Goal: Task Accomplishment & Management: Use online tool/utility

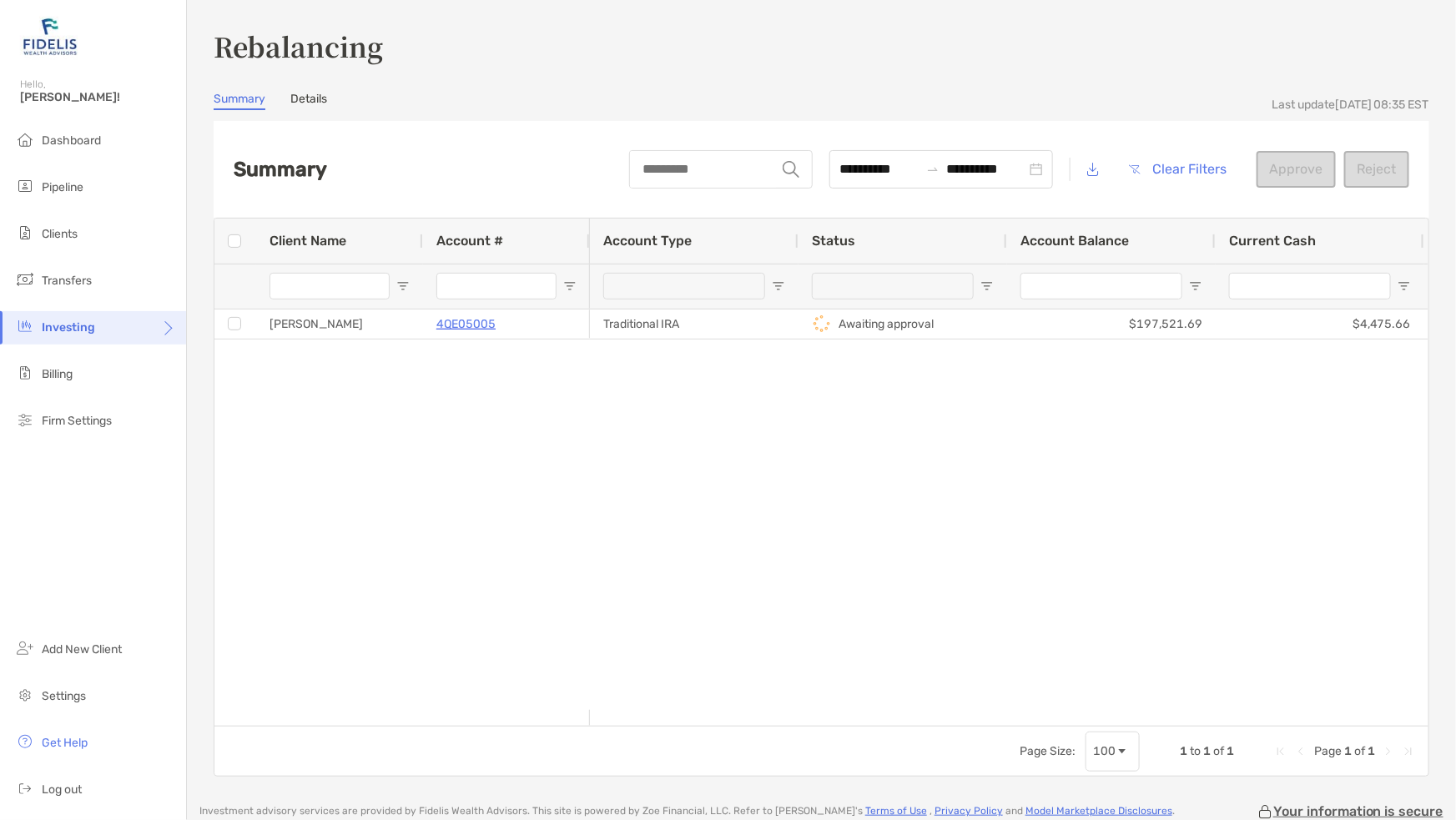
scroll to position [0, 168]
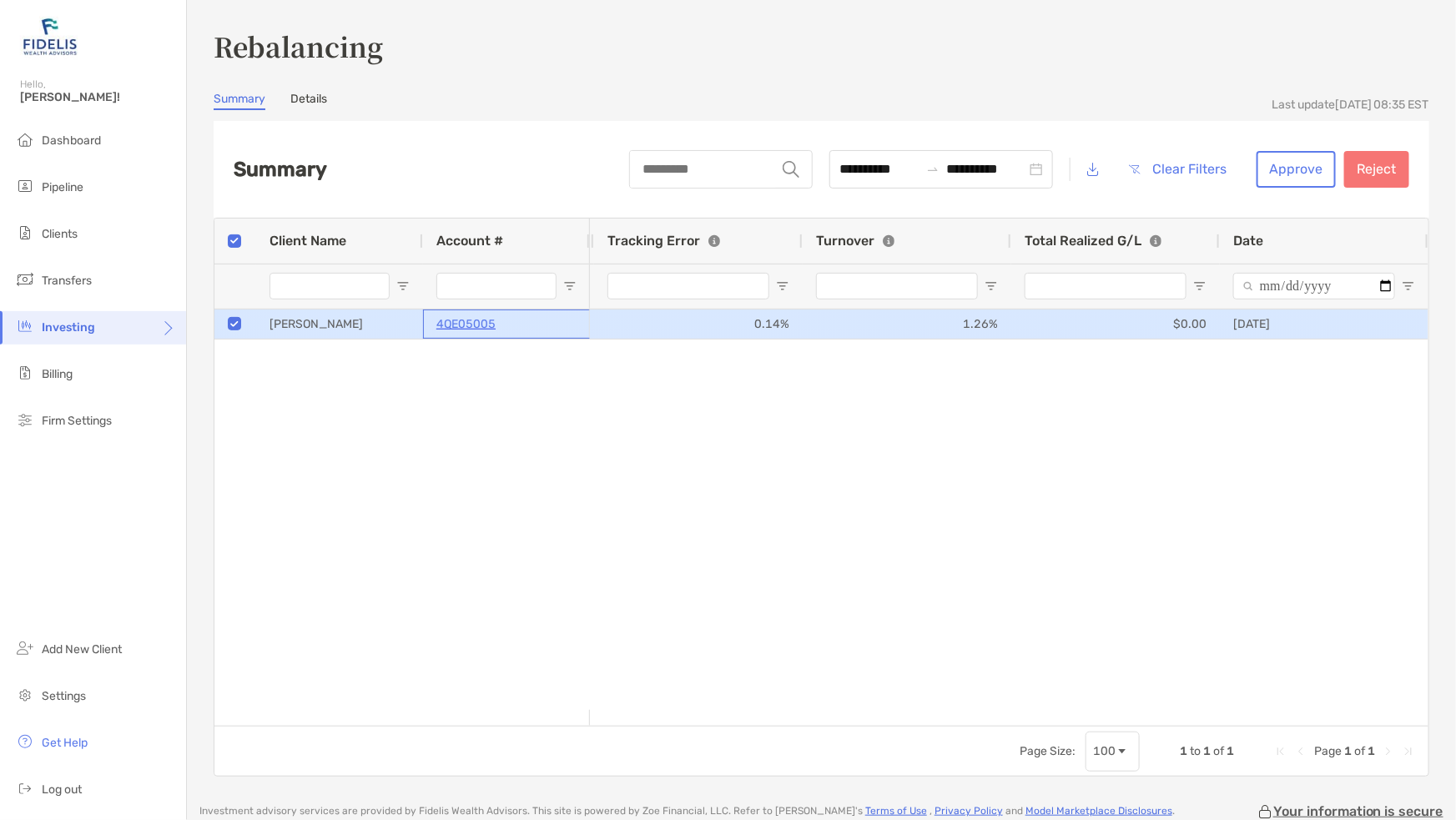
click at [471, 319] on p "4QE05005" at bounding box center [465, 324] width 60 height 21
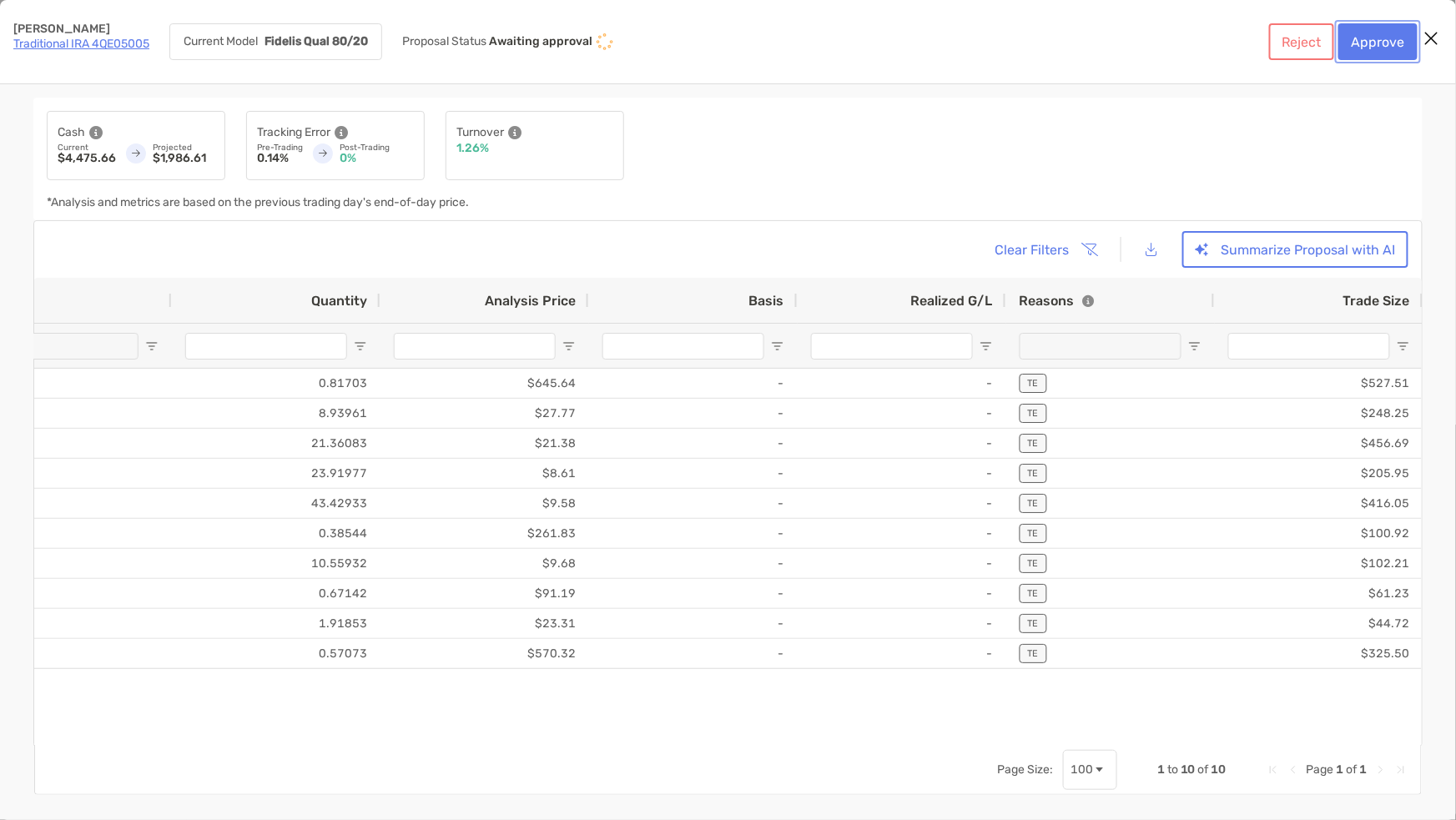
click at [1367, 38] on button "Approve" at bounding box center [1377, 42] width 79 height 37
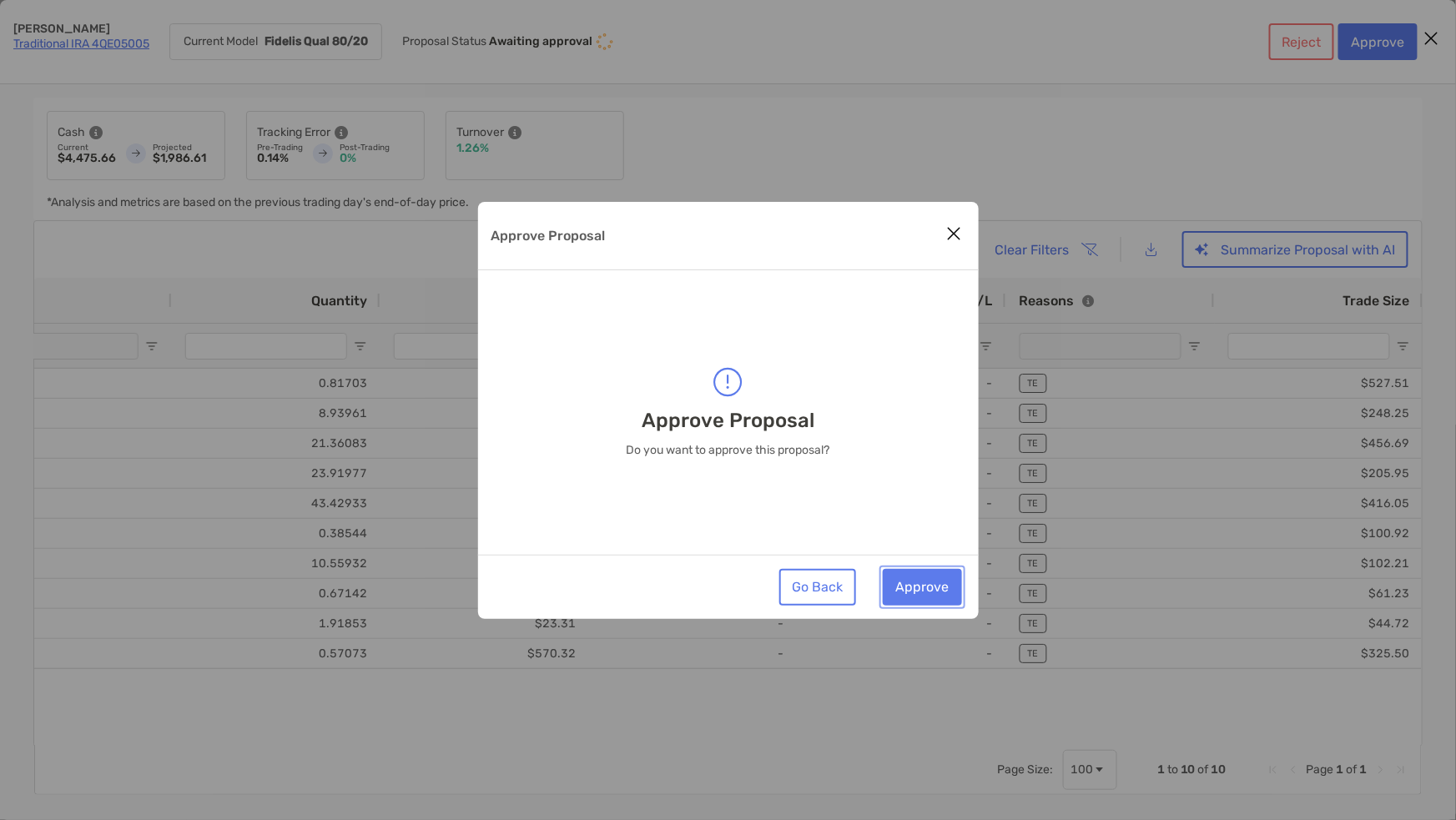
drag, startPoint x: 906, startPoint y: 585, endPoint x: 913, endPoint y: 574, distance: 13.0
click at [906, 585] on button "Approve" at bounding box center [922, 586] width 79 height 37
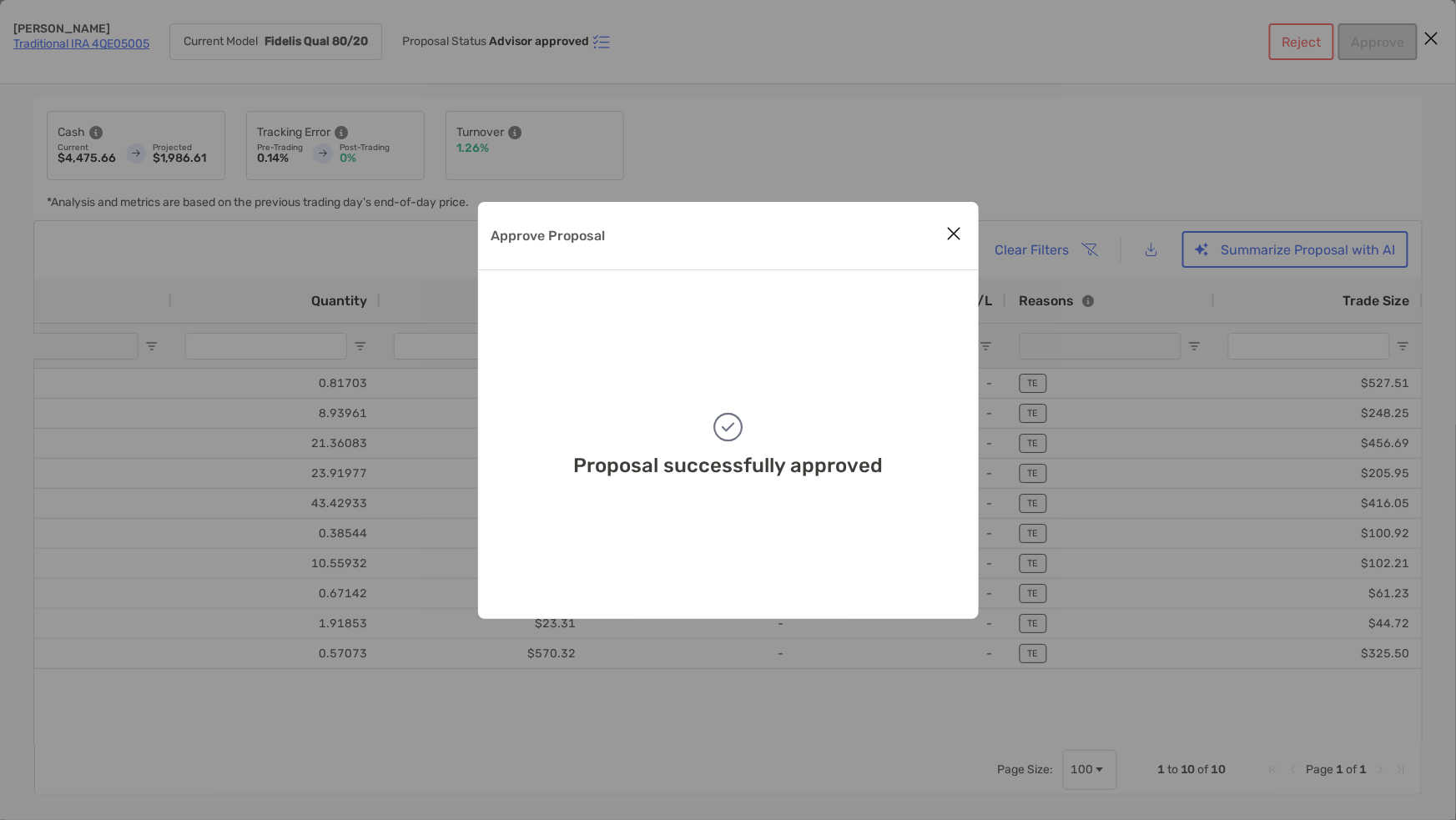
click at [952, 229] on icon "Close modal" at bounding box center [955, 233] width 15 height 20
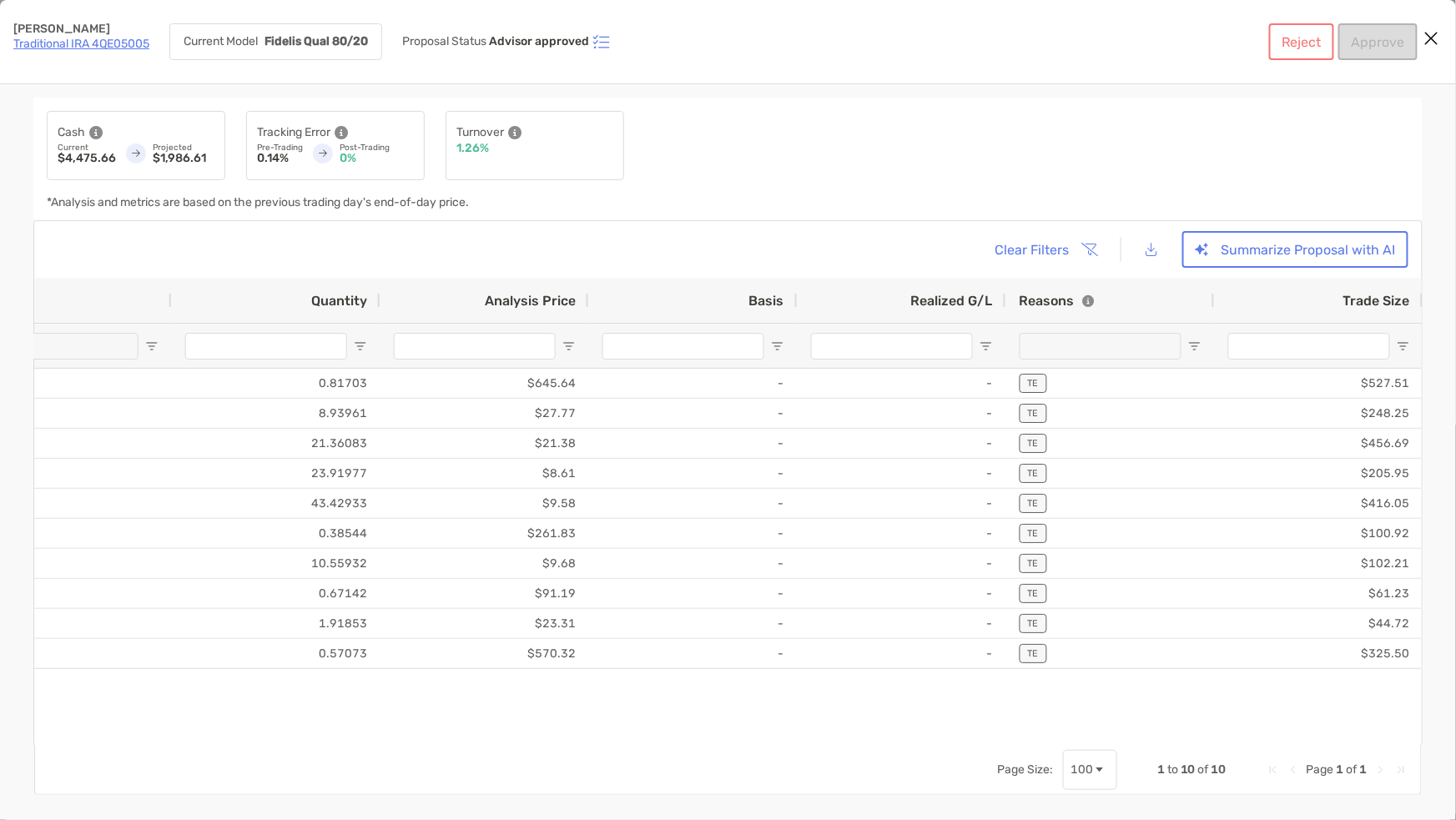
click at [1433, 44] on icon "Close modal" at bounding box center [1431, 38] width 15 height 20
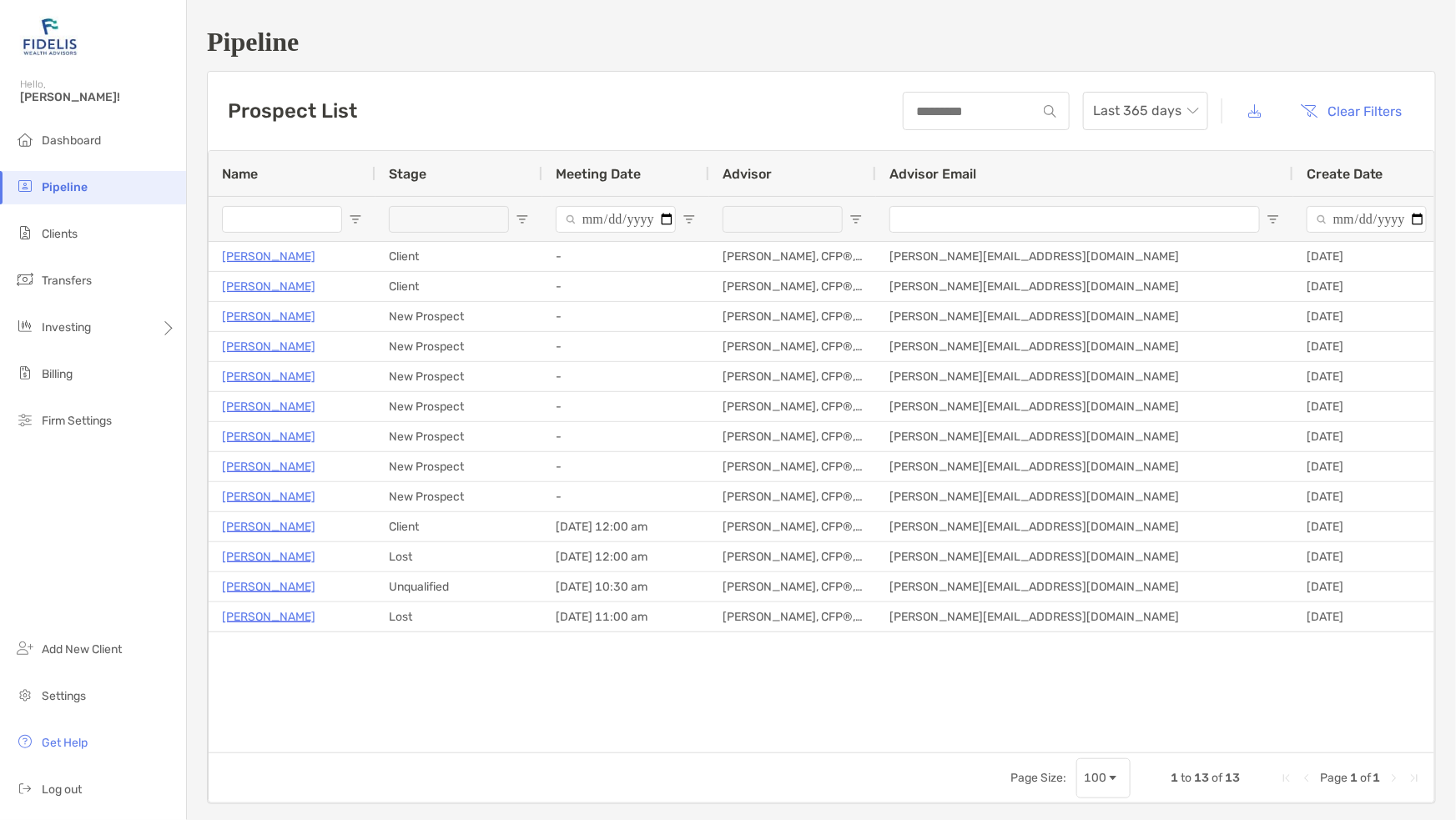
click at [48, 231] on span "Clients" at bounding box center [60, 234] width 36 height 14
